Goal: Register for event/course: Sign up to attend an event or enroll in a course

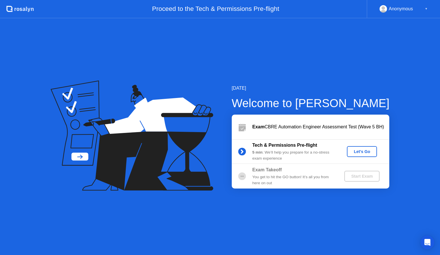
click at [362, 150] on div "Let's Go" at bounding box center [363, 151] width 26 height 5
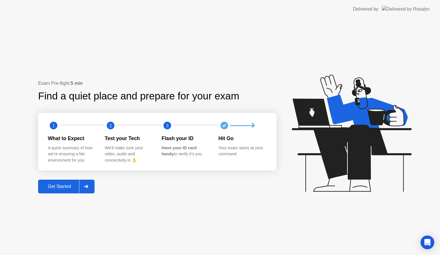
click at [54, 186] on div "Get Started" at bounding box center [59, 186] width 39 height 5
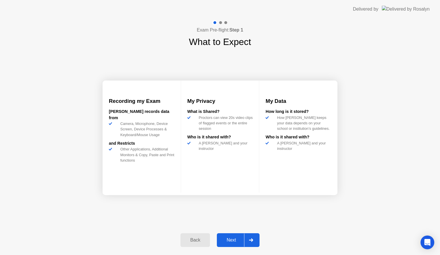
click at [232, 236] on button "Next" at bounding box center [238, 240] width 43 height 14
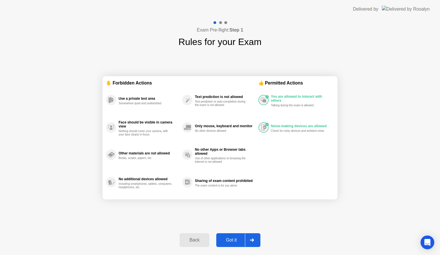
click at [237, 239] on div "Got it" at bounding box center [231, 240] width 27 height 5
select select "**********"
select select "*******"
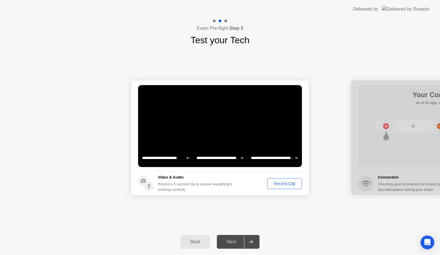
click at [295, 182] on div "Record Clip" at bounding box center [285, 183] width 31 height 5
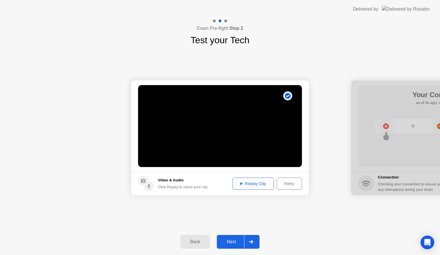
click at [248, 242] on div at bounding box center [251, 241] width 14 height 13
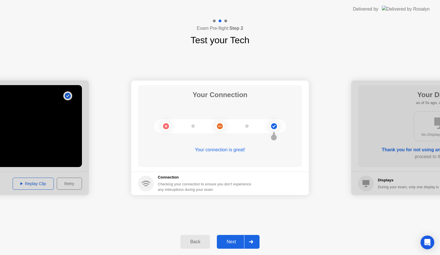
click at [248, 242] on div at bounding box center [251, 241] width 14 height 13
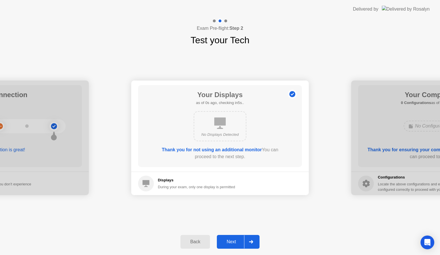
click at [248, 242] on div at bounding box center [251, 241] width 14 height 13
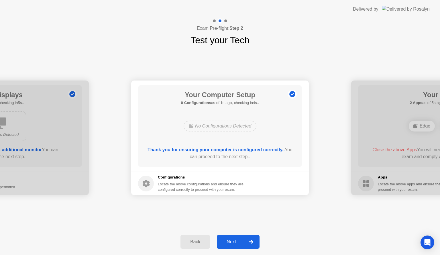
click at [248, 242] on div at bounding box center [251, 241] width 14 height 13
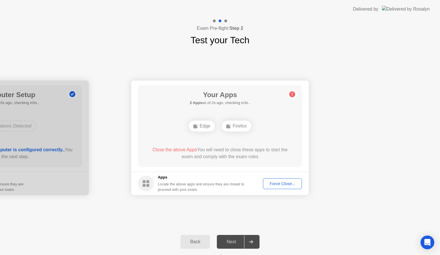
click at [278, 183] on div "Force Close..." at bounding box center [282, 183] width 35 height 5
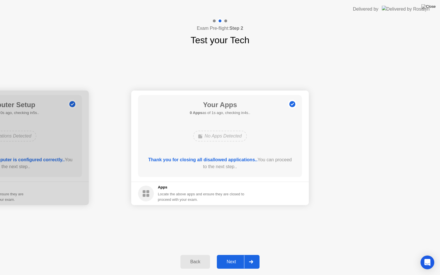
click at [243, 255] on button "Next" at bounding box center [238, 262] width 43 height 14
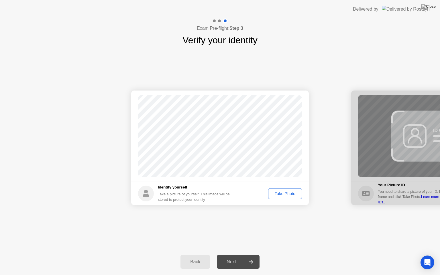
click at [291, 195] on div "Take Photo" at bounding box center [285, 194] width 30 height 5
click at [236, 255] on div "Back Next" at bounding box center [220, 262] width 440 height 26
click at [236, 255] on button "Next" at bounding box center [238, 262] width 43 height 14
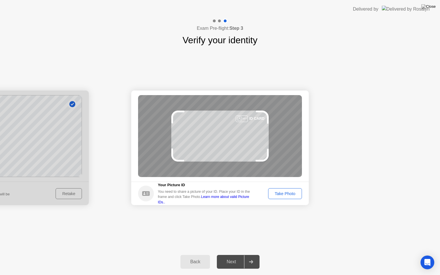
click at [292, 193] on div "Take Photo" at bounding box center [285, 194] width 30 height 5
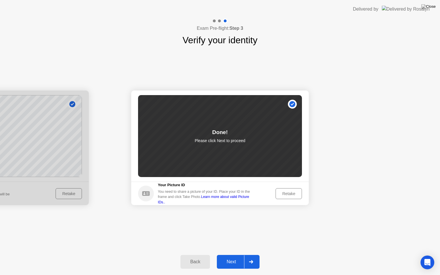
click at [234, 255] on div "Next" at bounding box center [232, 261] width 26 height 5
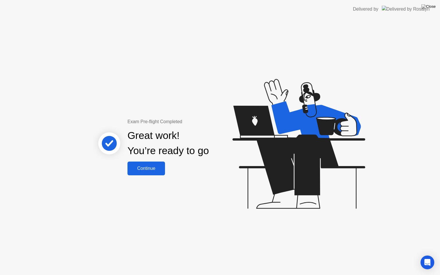
click at [145, 160] on div "Great work! You’re ready to go" at bounding box center [168, 143] width 155 height 36
click at [143, 169] on div "Continue" at bounding box center [146, 168] width 34 height 5
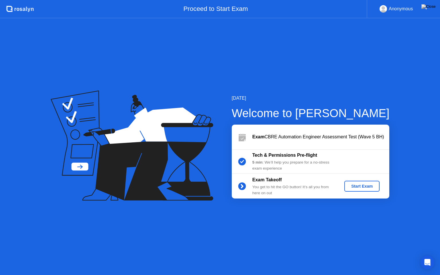
click at [360, 182] on button "Start Exam" at bounding box center [362, 186] width 35 height 11
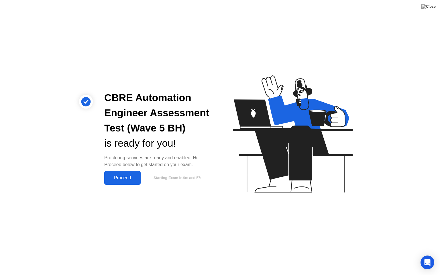
click at [125, 175] on div "Proceed" at bounding box center [122, 177] width 33 height 5
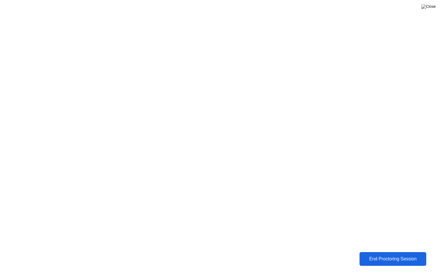
click at [362, 255] on div "End Proctoring Session" at bounding box center [394, 259] width 64 height 5
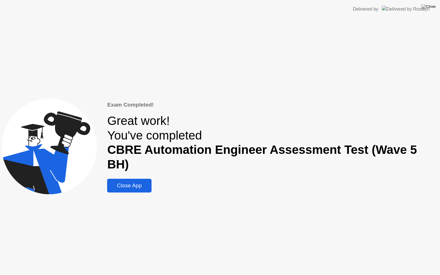
click at [128, 179] on button "Close App" at bounding box center [129, 186] width 44 height 14
